Goal: Task Accomplishment & Management: Use online tool/utility

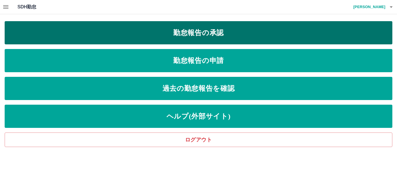
click at [230, 31] on link "勤怠報告の承認" at bounding box center [199, 32] width 388 height 23
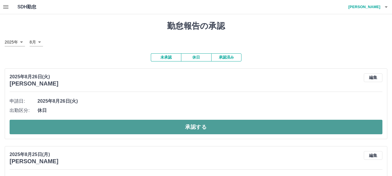
click at [170, 126] on button "承認する" at bounding box center [196, 127] width 373 height 15
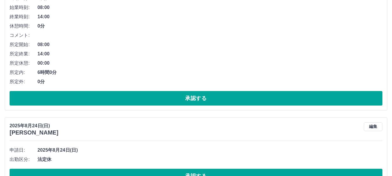
scroll to position [465, 0]
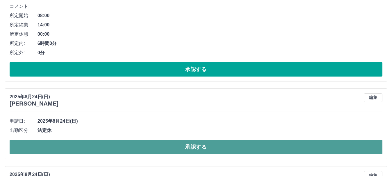
click at [153, 145] on button "承認する" at bounding box center [196, 147] width 373 height 15
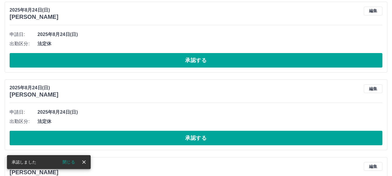
scroll to position [552, 0]
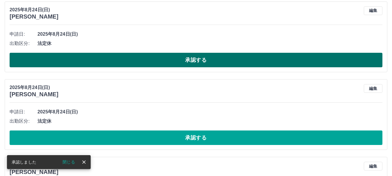
click at [150, 58] on button "承認する" at bounding box center [196, 60] width 373 height 15
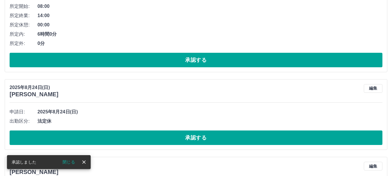
scroll to position [532, 0]
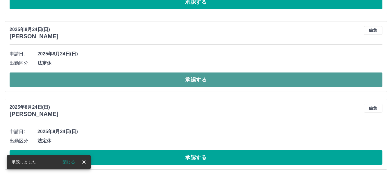
click at [154, 81] on button "承認する" at bounding box center [196, 80] width 373 height 15
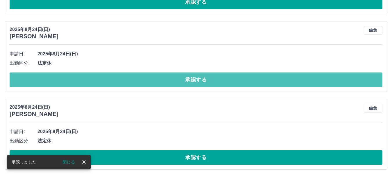
click at [155, 81] on button "承認する" at bounding box center [196, 80] width 373 height 15
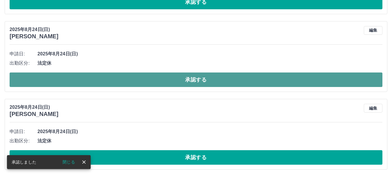
click at [154, 81] on button "承認する" at bounding box center [196, 80] width 373 height 15
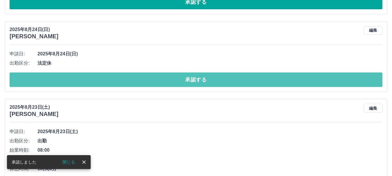
click at [154, 81] on button "承認する" at bounding box center [196, 80] width 373 height 15
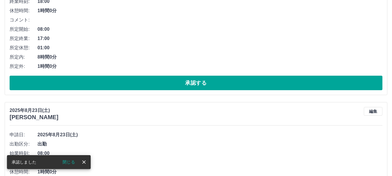
scroll to position [619, 0]
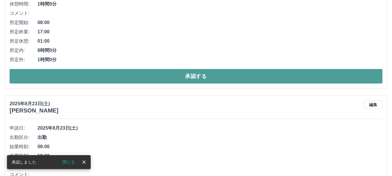
click at [126, 78] on button "承認する" at bounding box center [196, 76] width 373 height 15
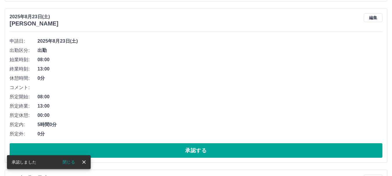
scroll to position [545, 0]
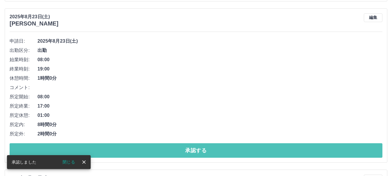
click at [138, 152] on button "承認する" at bounding box center [196, 151] width 373 height 15
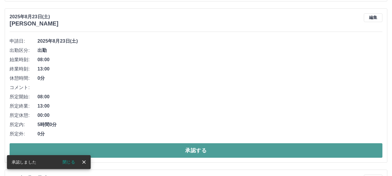
click at [140, 154] on button "承認する" at bounding box center [196, 151] width 373 height 15
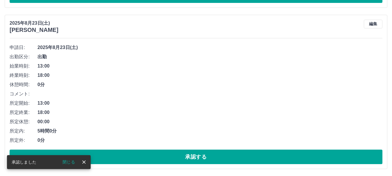
scroll to position [539, 0]
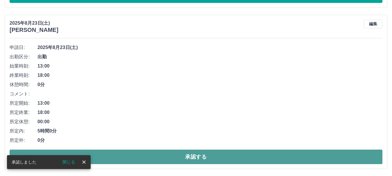
click at [127, 158] on button "承認する" at bounding box center [196, 157] width 373 height 15
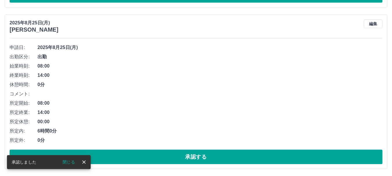
scroll to position [378, 0]
click at [83, 162] on icon "close" at bounding box center [84, 163] width 6 height 6
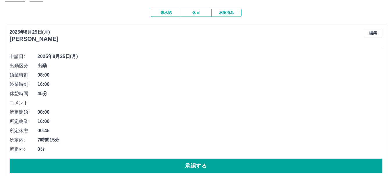
scroll to position [0, 0]
